Goal: Task Accomplishment & Management: Use online tool/utility

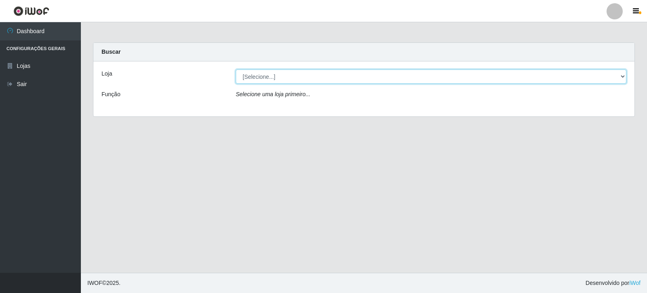
click at [621, 76] on select "[Selecione...] Rede Compras Supermercados - LOJA 3" at bounding box center [431, 77] width 391 height 14
select select "162"
click at [236, 70] on select "[Selecione...] Rede Compras Supermercados - LOJA 3" at bounding box center [431, 77] width 391 height 14
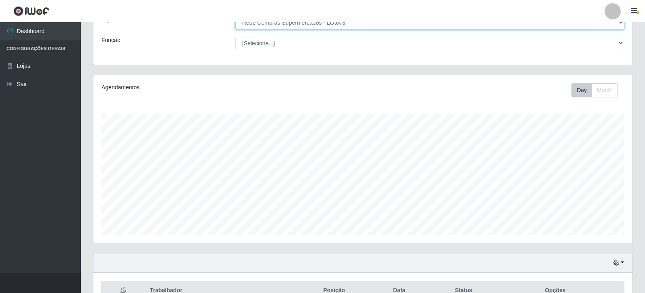
scroll to position [202, 0]
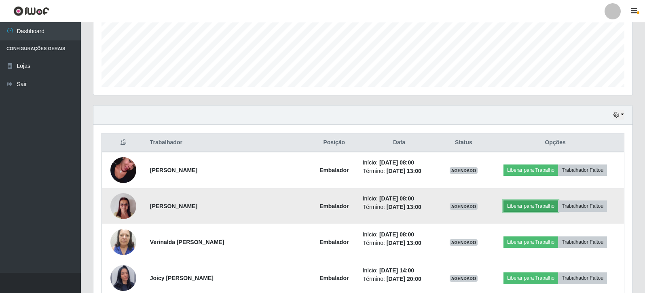
click at [528, 208] on button "Liberar para Trabalho" at bounding box center [530, 206] width 55 height 11
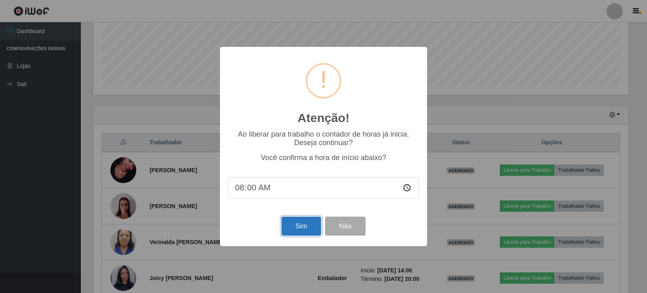
click at [302, 229] on button "Sim" at bounding box center [300, 226] width 39 height 19
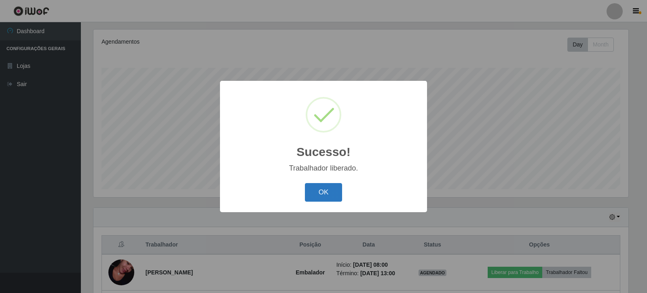
click at [332, 192] on button "OK" at bounding box center [324, 192] width 38 height 19
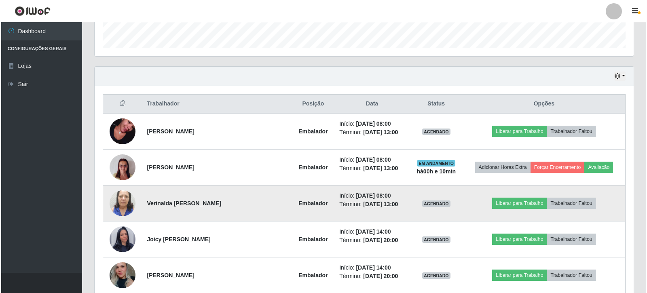
scroll to position [262, 0]
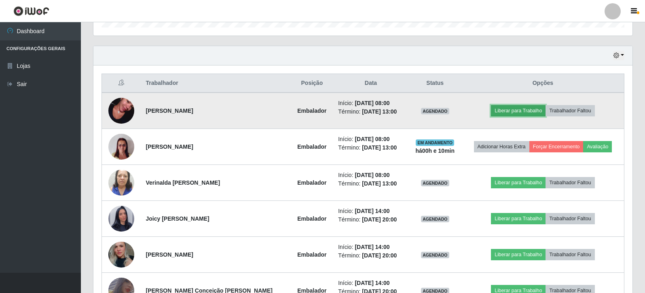
click at [521, 108] on button "Liberar para Trabalho" at bounding box center [518, 110] width 55 height 11
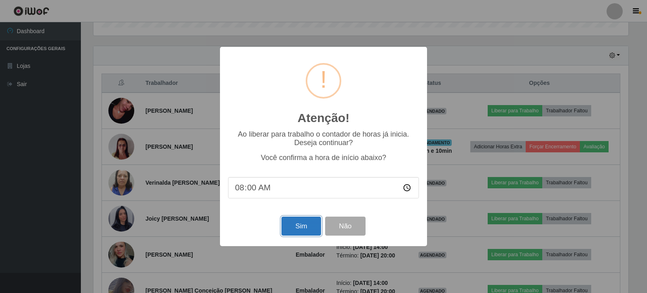
click at [292, 229] on button "Sim" at bounding box center [300, 226] width 39 height 19
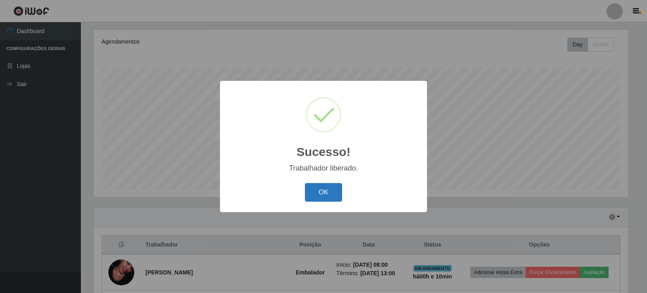
click at [332, 190] on button "OK" at bounding box center [324, 192] width 38 height 19
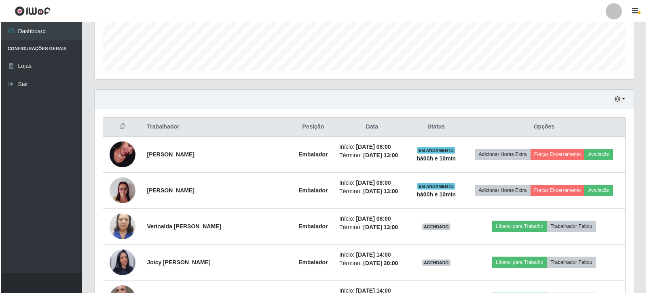
scroll to position [221, 0]
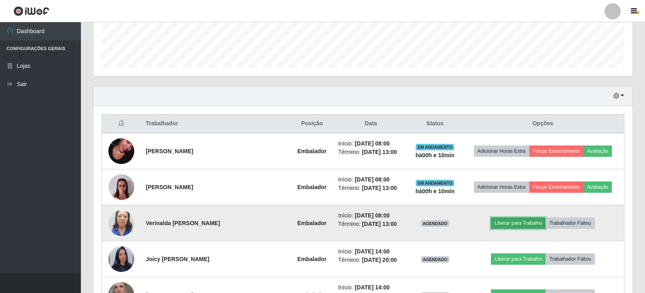
click at [516, 223] on button "Liberar para Trabalho" at bounding box center [518, 223] width 55 height 11
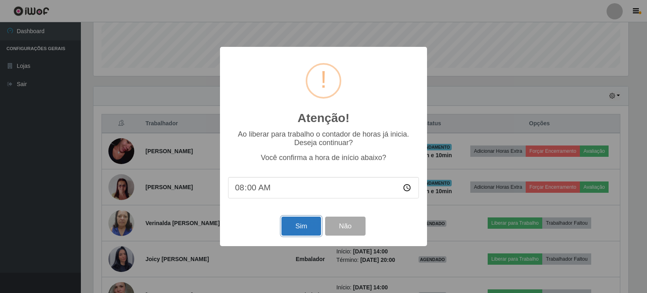
click at [297, 229] on button "Sim" at bounding box center [300, 226] width 39 height 19
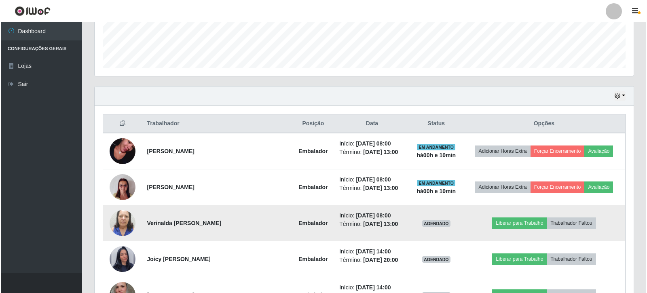
scroll to position [0, 0]
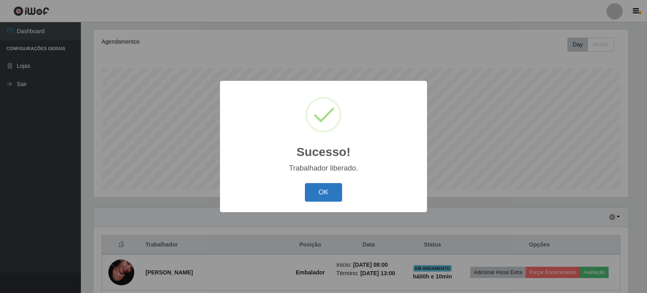
click at [315, 192] on button "OK" at bounding box center [324, 192] width 38 height 19
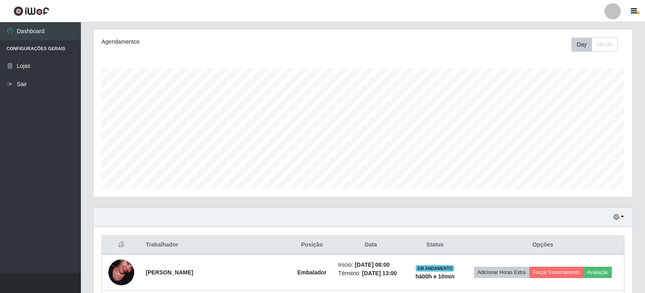
drag, startPoint x: 522, startPoint y: 0, endPoint x: 414, endPoint y: 36, distance: 113.4
click at [414, 36] on div "Agendamentos Day Month" at bounding box center [362, 114] width 539 height 168
